Goal: Task Accomplishment & Management: Manage account settings

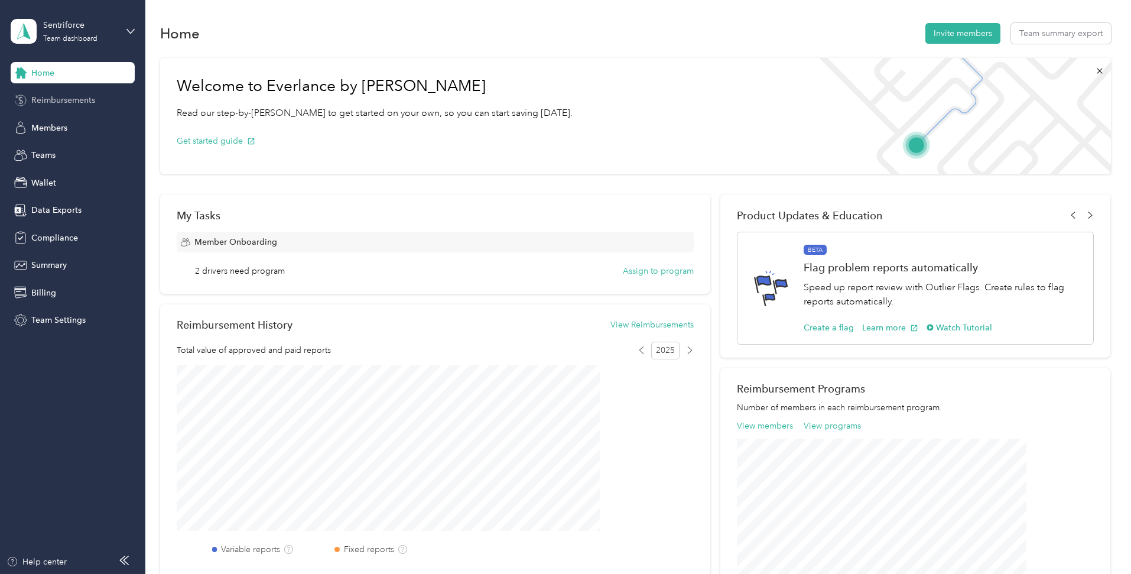
click at [47, 103] on span "Reimbursements" at bounding box center [63, 100] width 64 height 12
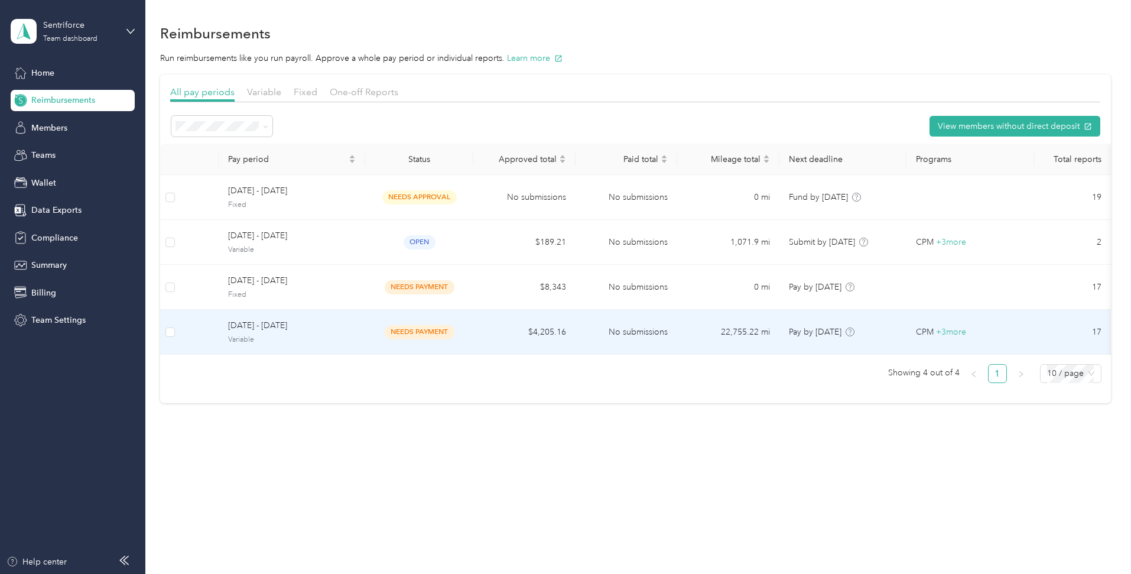
click at [356, 336] on span "Variable" at bounding box center [292, 339] width 128 height 11
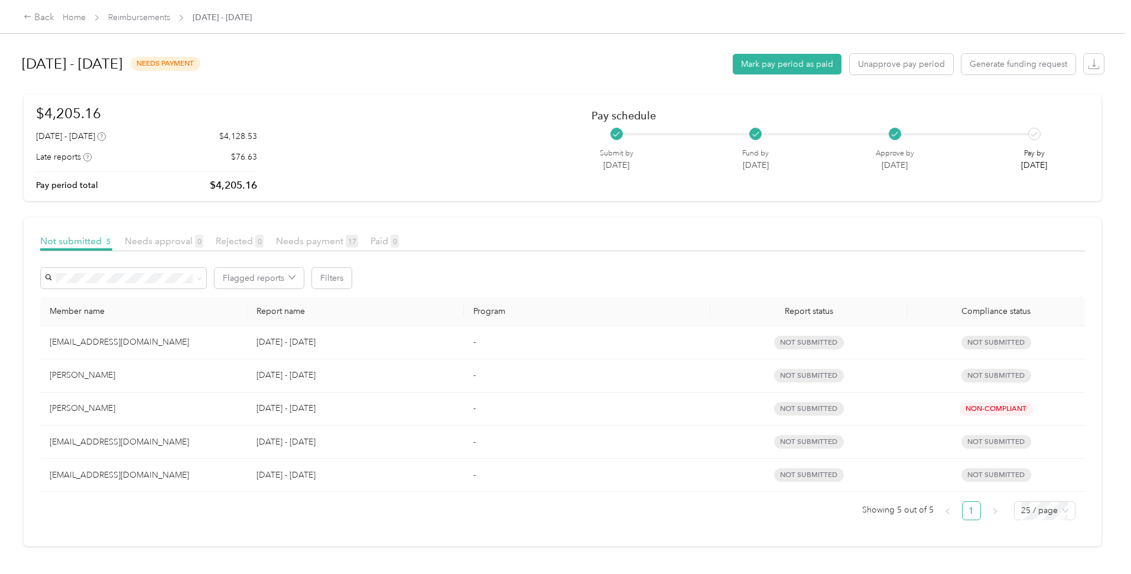
scroll to position [2, 0]
drag, startPoint x: 304, startPoint y: 181, endPoint x: 360, endPoint y: 183, distance: 56.7
click at [360, 183] on div "$4,205.16 [DATE] - [DATE] $4,128.53 Late reports $76.63 Pay period total $4,205…" at bounding box center [562, 148] width 1053 height 90
drag, startPoint x: 349, startPoint y: 157, endPoint x: 119, endPoint y: 128, distance: 231.5
click at [119, 128] on article "$4,205.16 [DATE] - [DATE] $4,128.53 Late reports $76.63 Pay period total $4,205…" at bounding box center [563, 148] width 1078 height 106
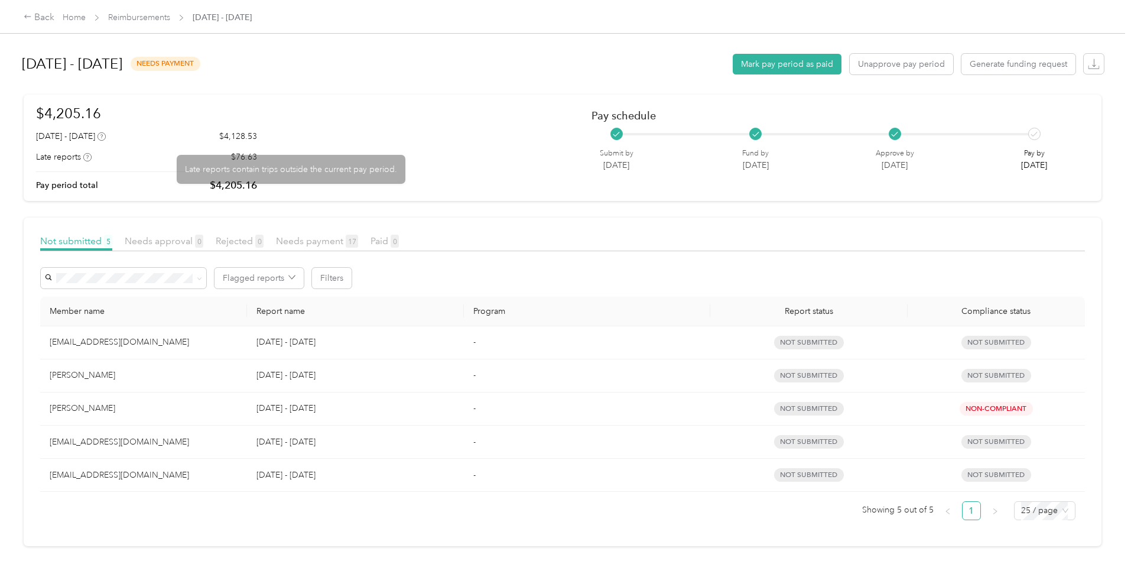
click at [425, 193] on article "$4,205.16 [DATE] - [DATE] $4,128.53 Late reports $76.63 Pay period total $4,205…" at bounding box center [563, 148] width 1078 height 106
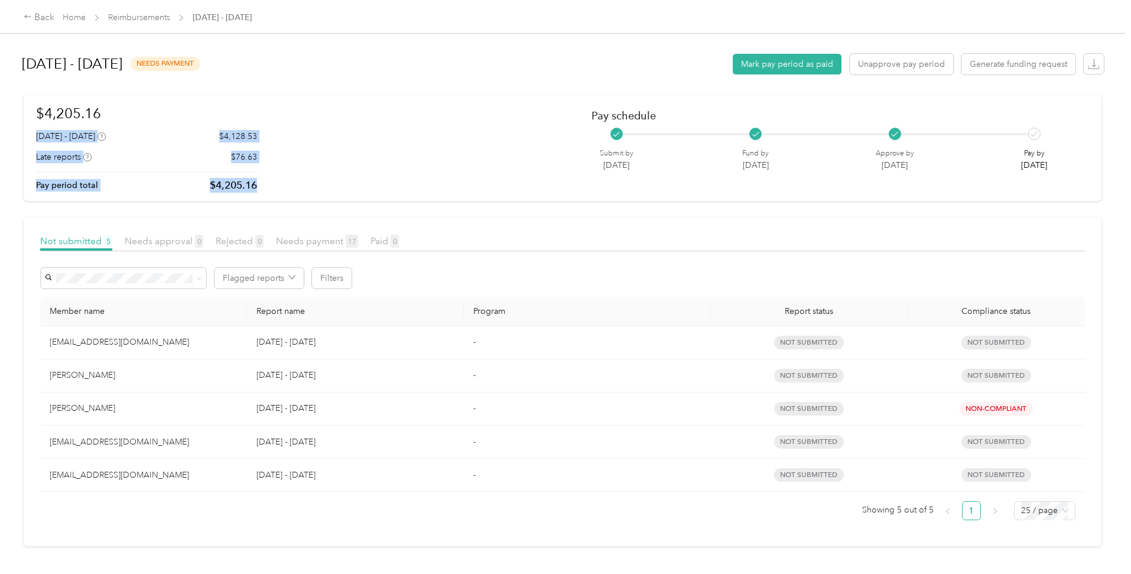
drag, startPoint x: 349, startPoint y: 185, endPoint x: 128, endPoint y: 133, distance: 227.0
click at [128, 133] on article "$4,205.16 [DATE] - [DATE] $4,128.53 Late reports $76.63 Pay period total $4,205…" at bounding box center [563, 148] width 1078 height 106
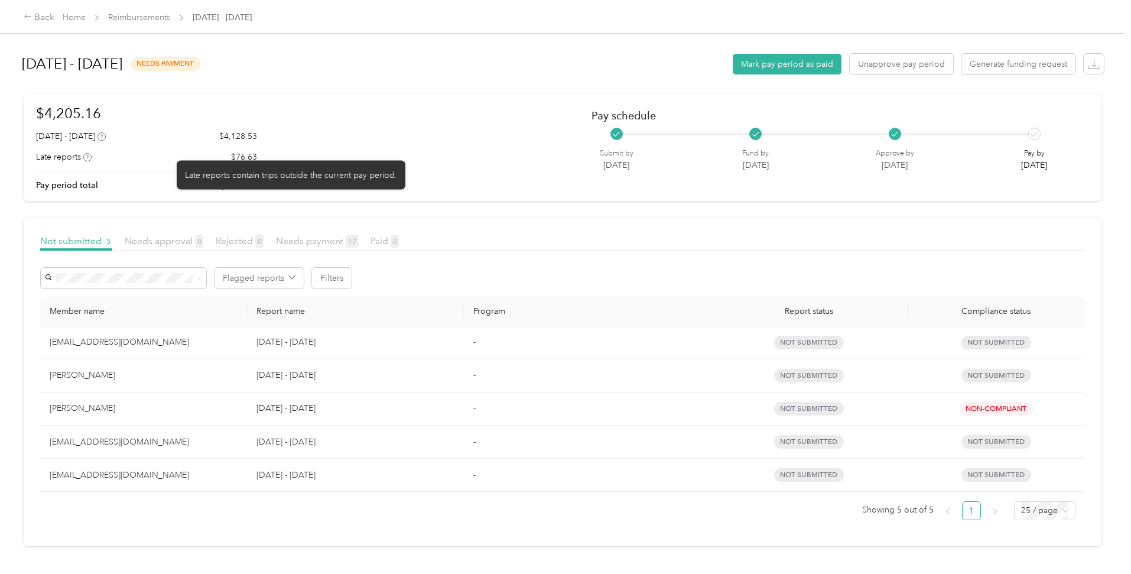
click at [234, 160] on div "Late reports contain trips outside the current pay period." at bounding box center [291, 174] width 229 height 29
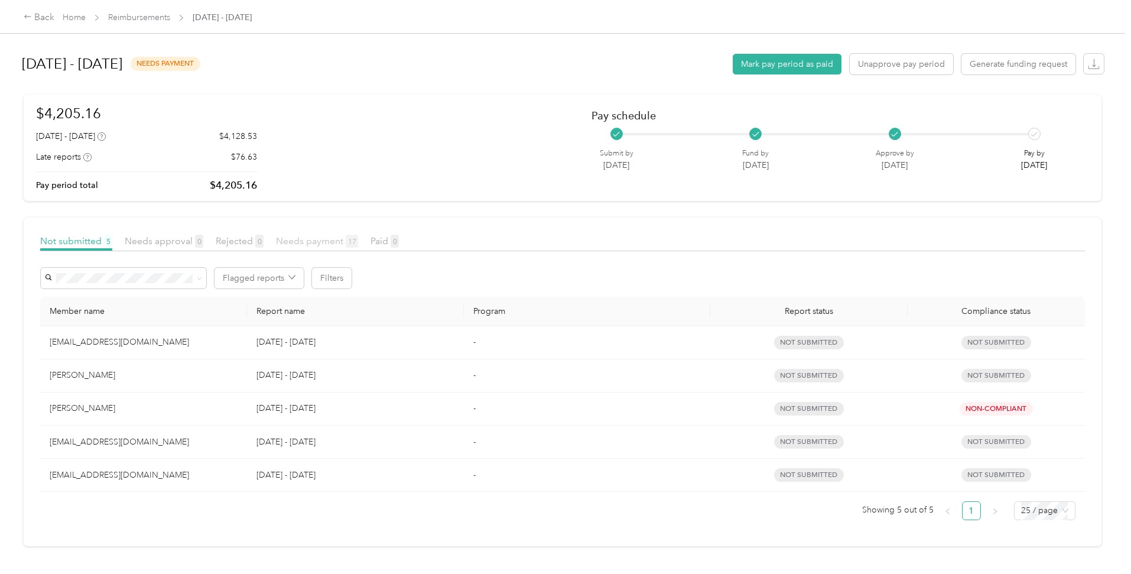
click at [358, 235] on span "Needs payment 17" at bounding box center [317, 240] width 82 height 11
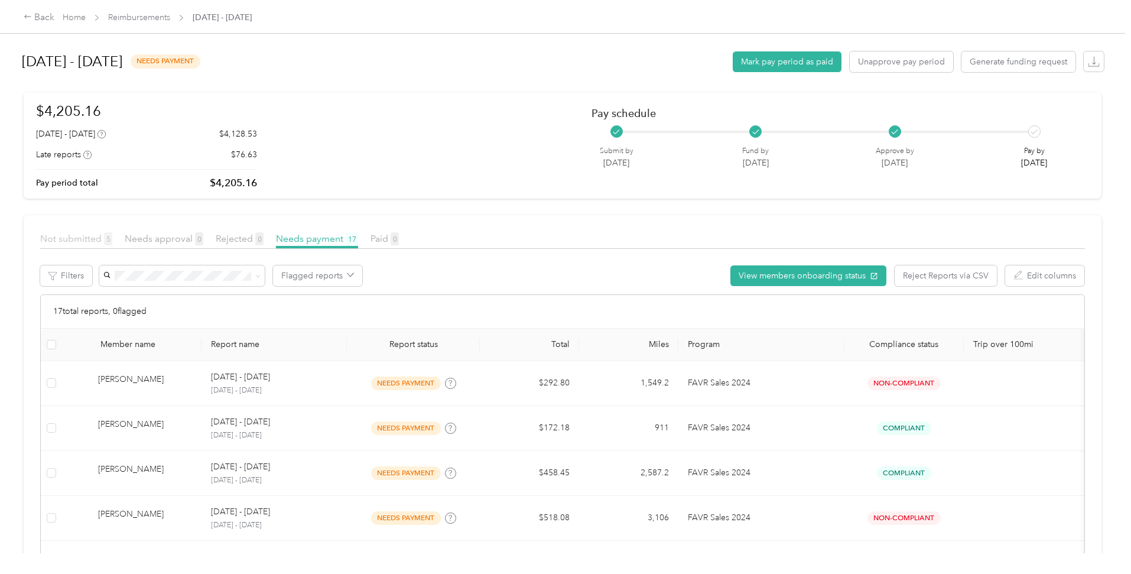
click at [112, 237] on span "Not submitted 5" at bounding box center [76, 238] width 72 height 11
